Goal: Information Seeking & Learning: Learn about a topic

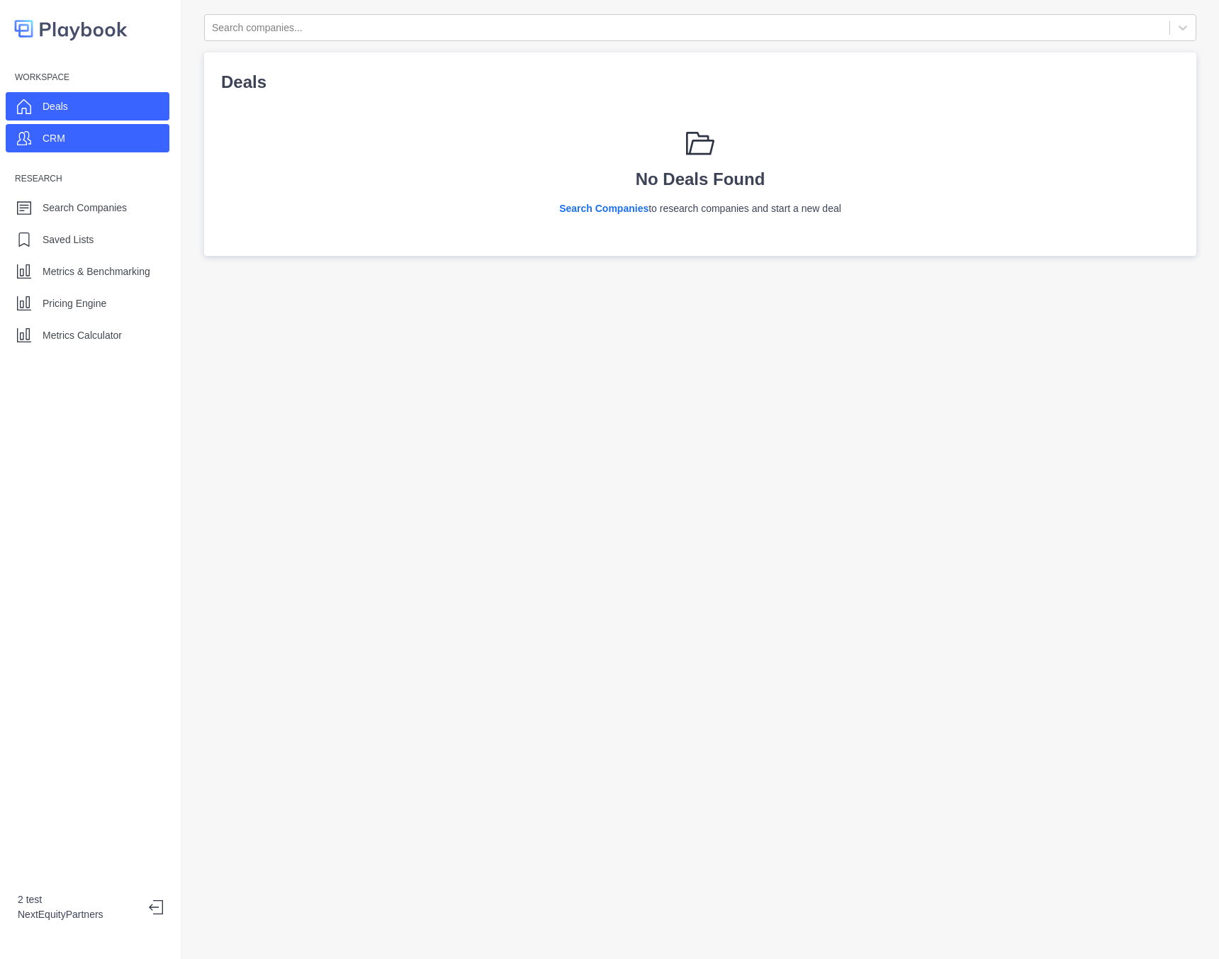
click at [52, 138] on p "CRM" at bounding box center [54, 138] width 23 height 15
click at [52, 108] on p "Deals" at bounding box center [56, 106] width 26 height 15
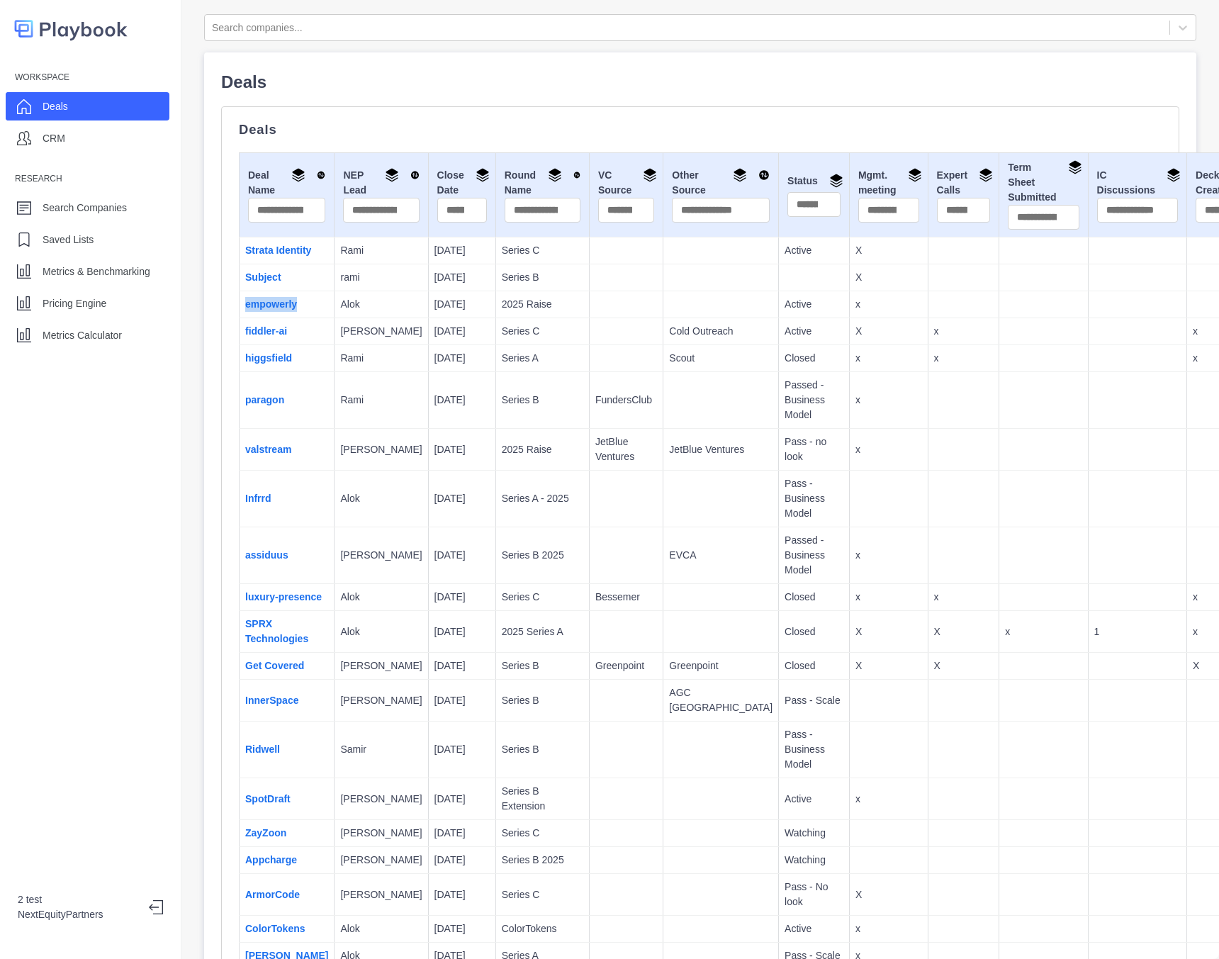
drag, startPoint x: 301, startPoint y: 303, endPoint x: 240, endPoint y: 301, distance: 61.0
click at [241, 302] on td "empowerly" at bounding box center [287, 304] width 95 height 27
copy link "empowerly"
click at [269, 307] on link "empowerly" at bounding box center [271, 303] width 52 height 11
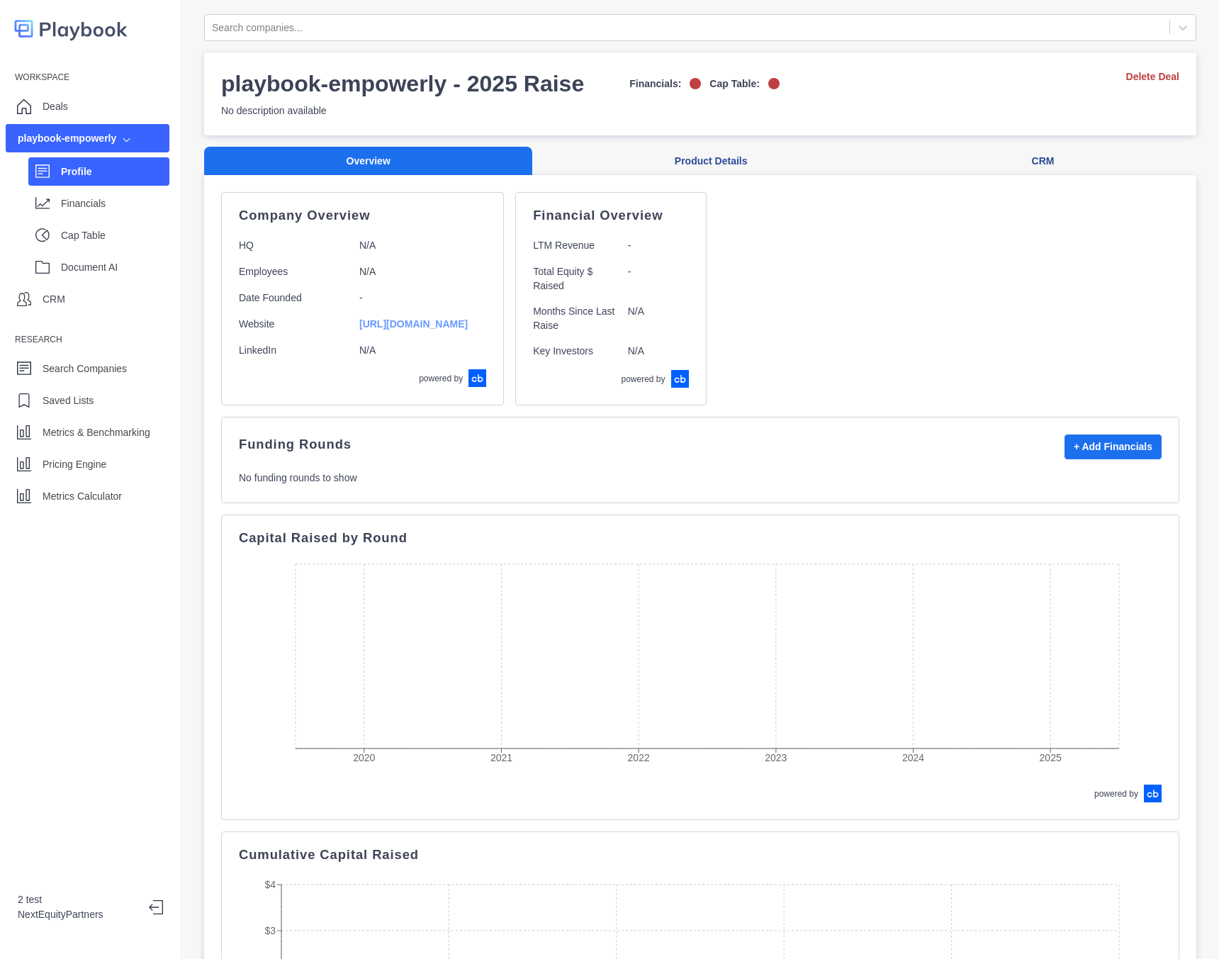
click at [406, 325] on link "[URL][DOMAIN_NAME]" at bounding box center [413, 323] width 108 height 11
click at [696, 155] on button "Product Details" at bounding box center [710, 161] width 357 height 29
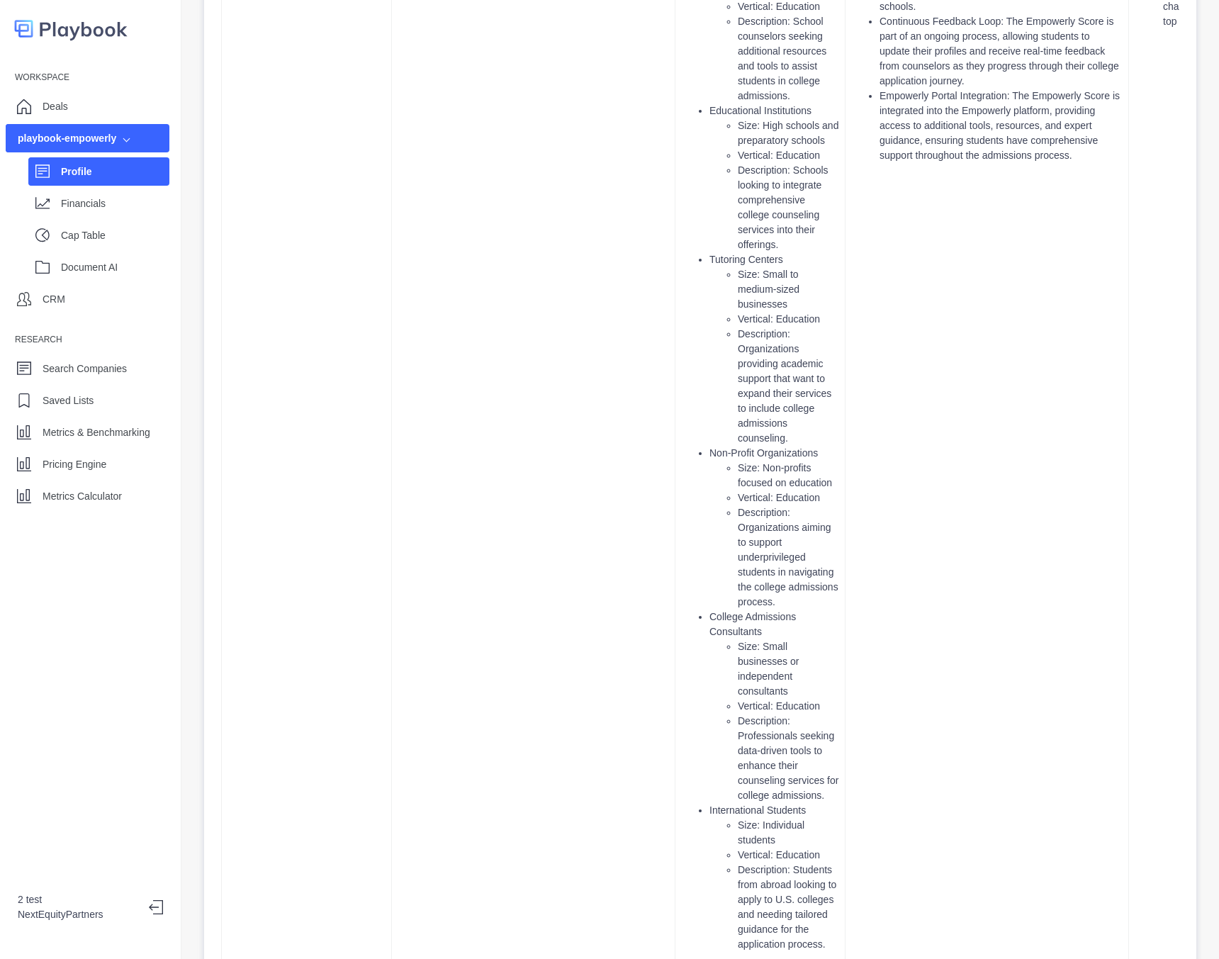
scroll to position [6140, 0]
